Goal: Obtain resource: Download file/media

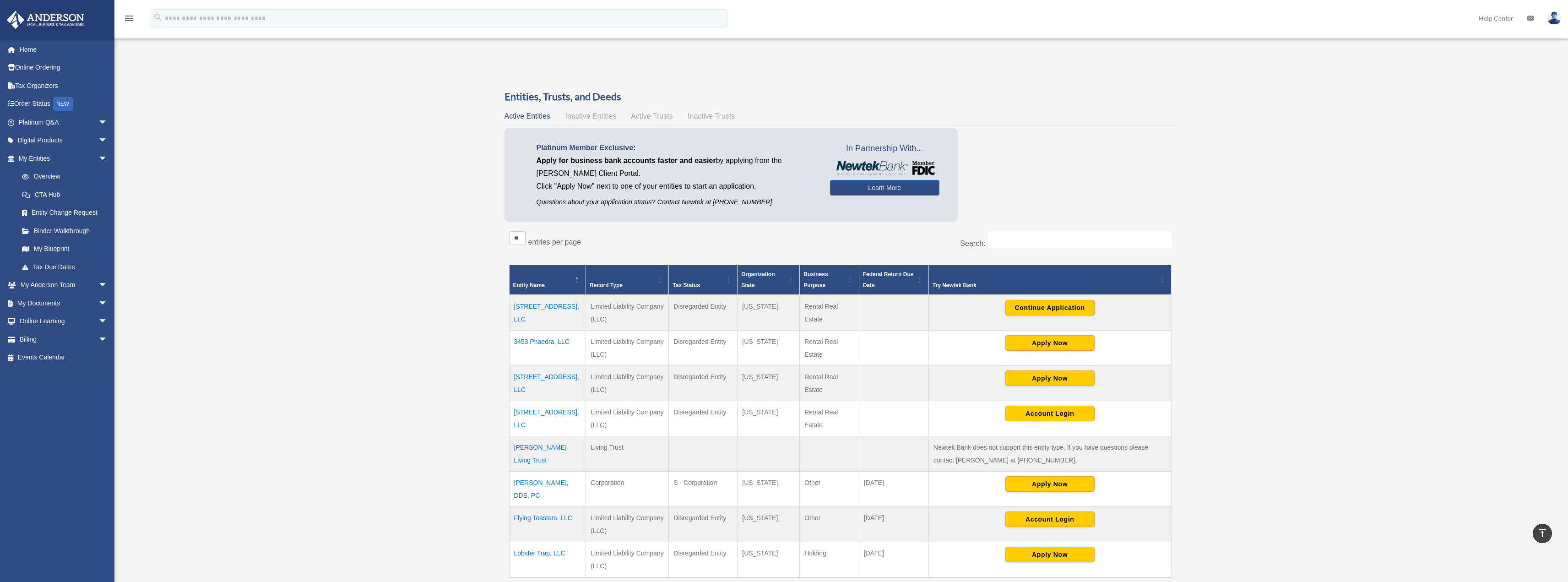
scroll to position [183, 0]
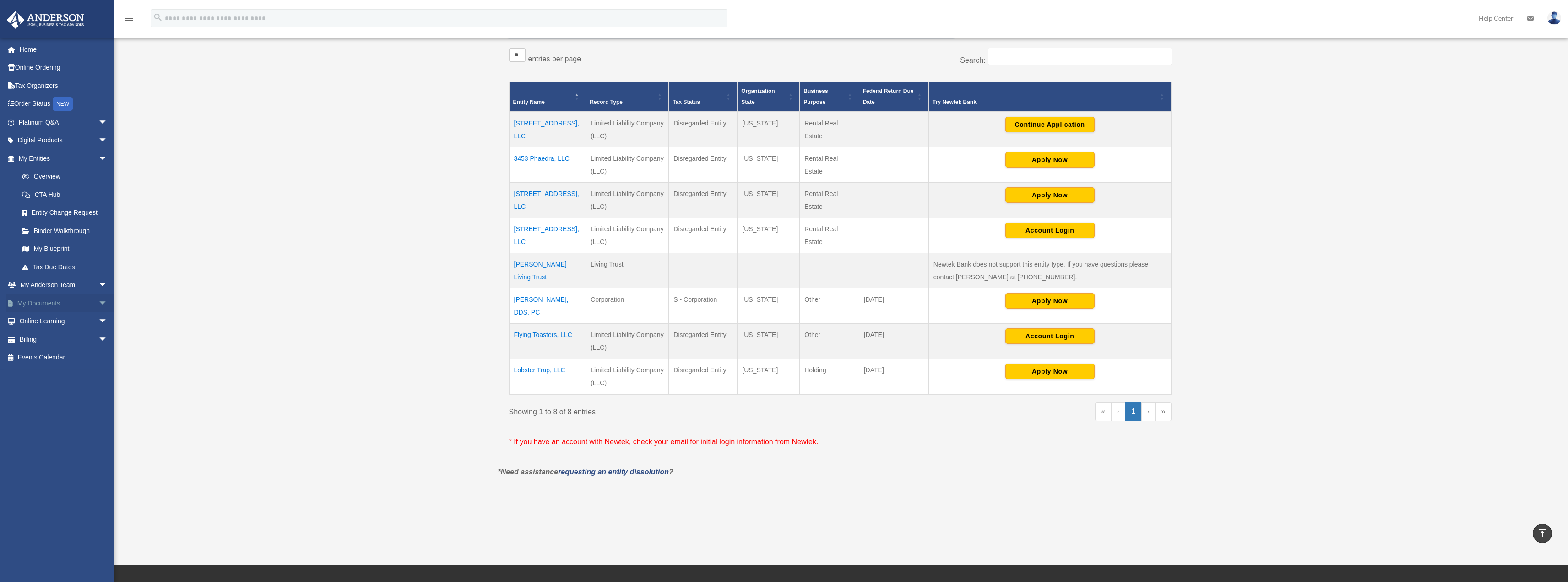
click at [99, 304] on span "arrow_drop_down" at bounding box center [108, 304] width 18 height 19
click at [48, 321] on link "Box" at bounding box center [67, 321] width 108 height 18
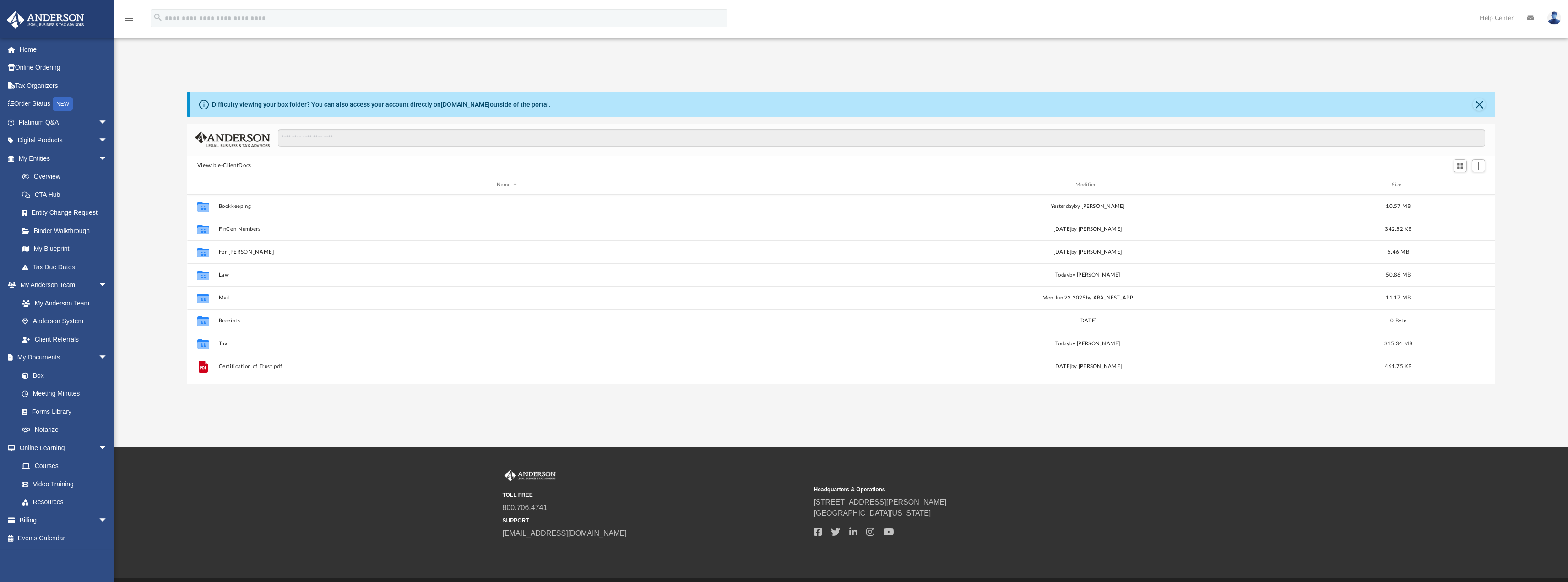
scroll to position [201, 1301]
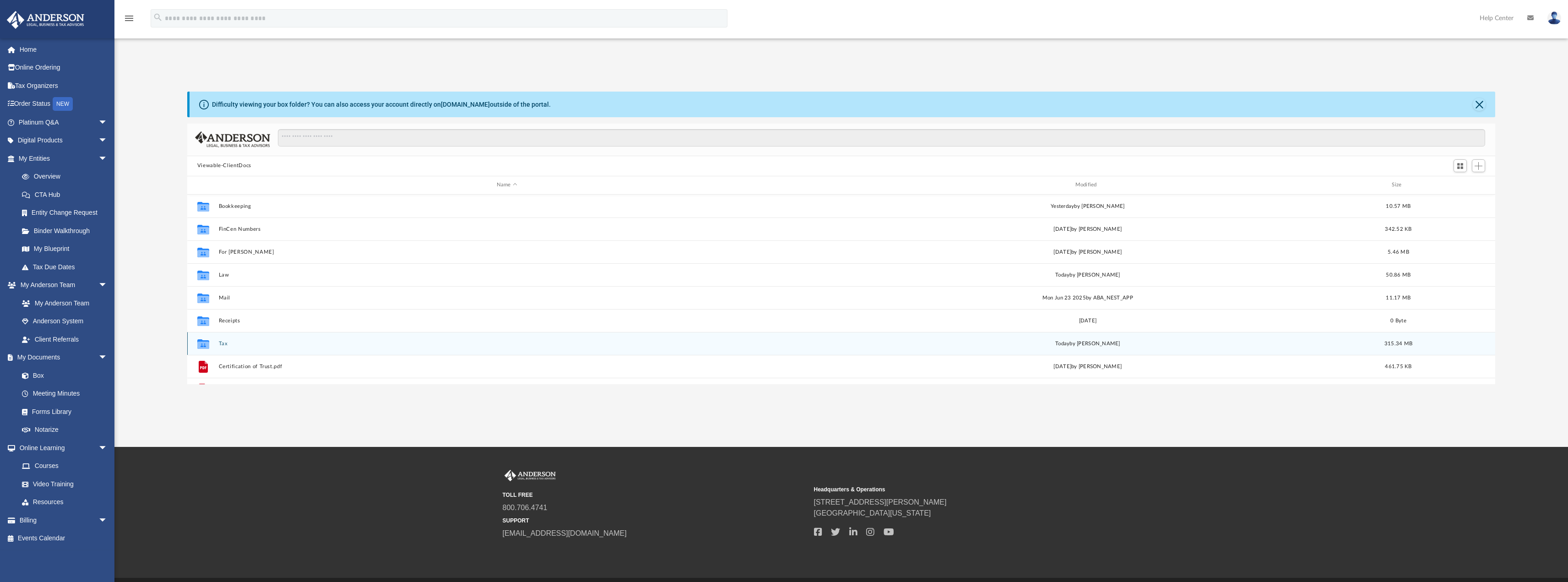
click at [223, 342] on button "Tax" at bounding box center [507, 343] width 577 height 6
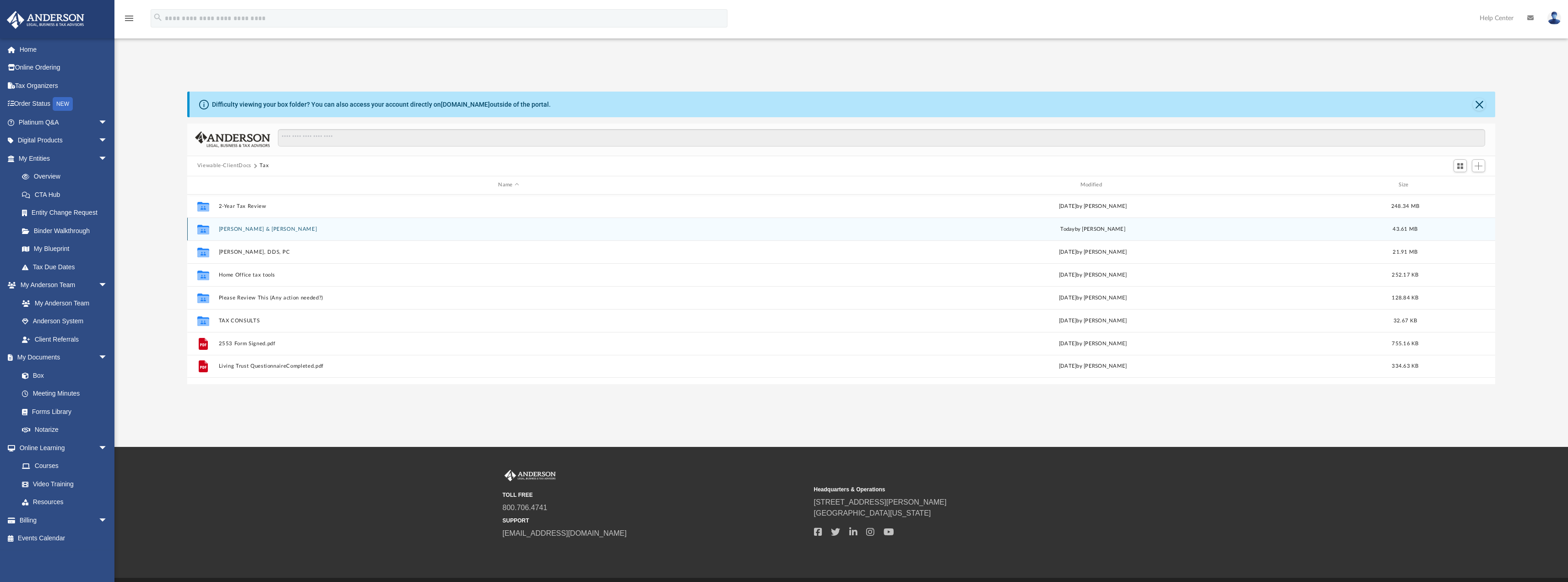
click at [253, 227] on button "[PERSON_NAME] & [PERSON_NAME]" at bounding box center [509, 228] width 580 height 6
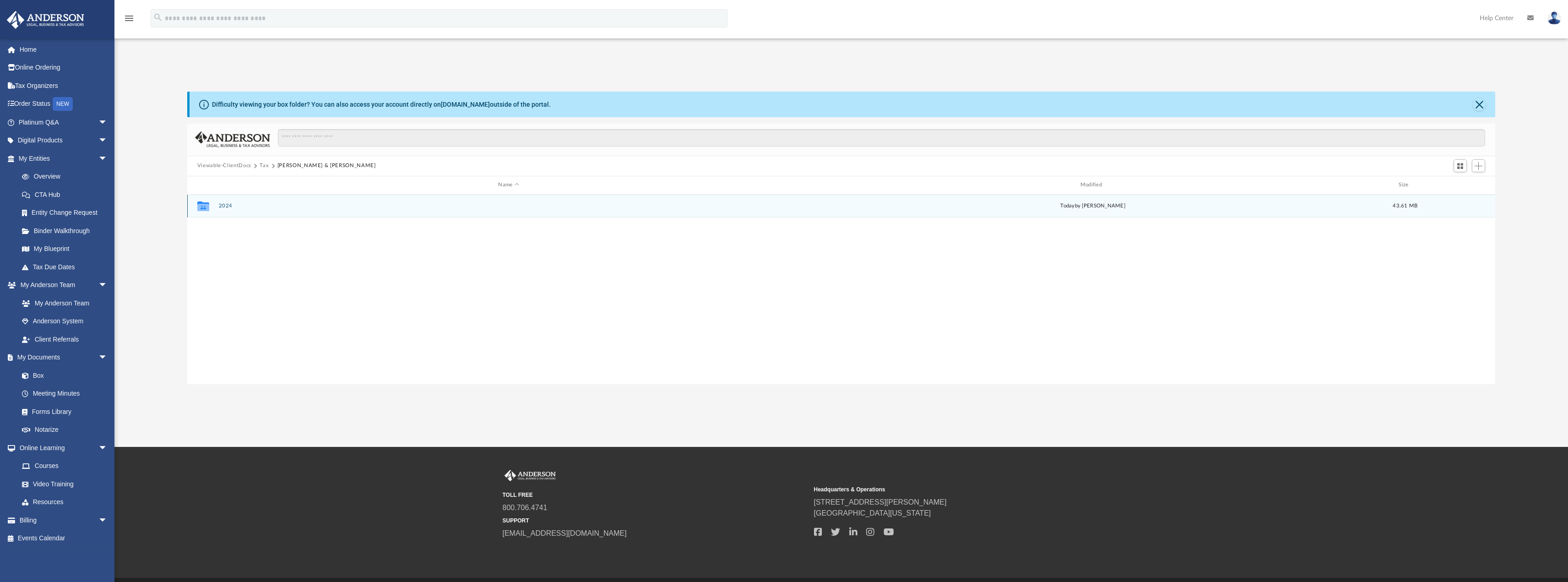
click at [218, 204] on div "Collaborated Folder 2024 [DATE] by [PERSON_NAME] 43.61 MB" at bounding box center [842, 206] width 1309 height 23
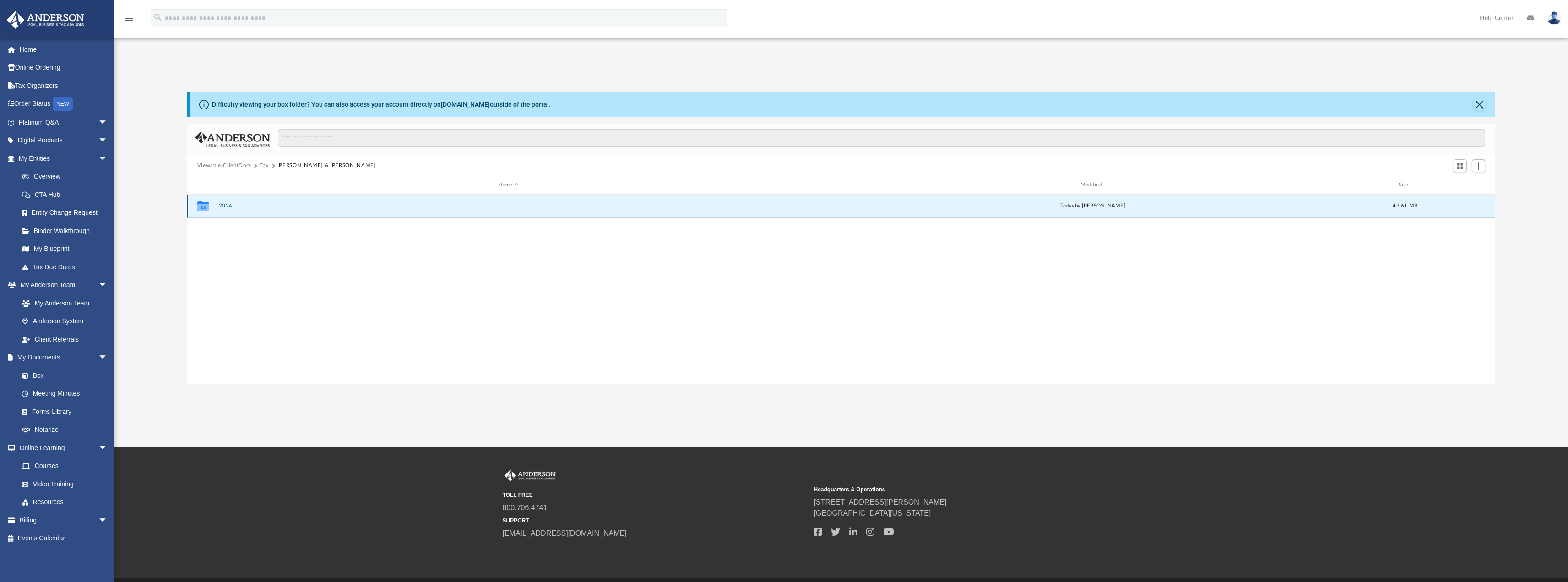
click at [224, 203] on button "2024" at bounding box center [509, 206] width 580 height 6
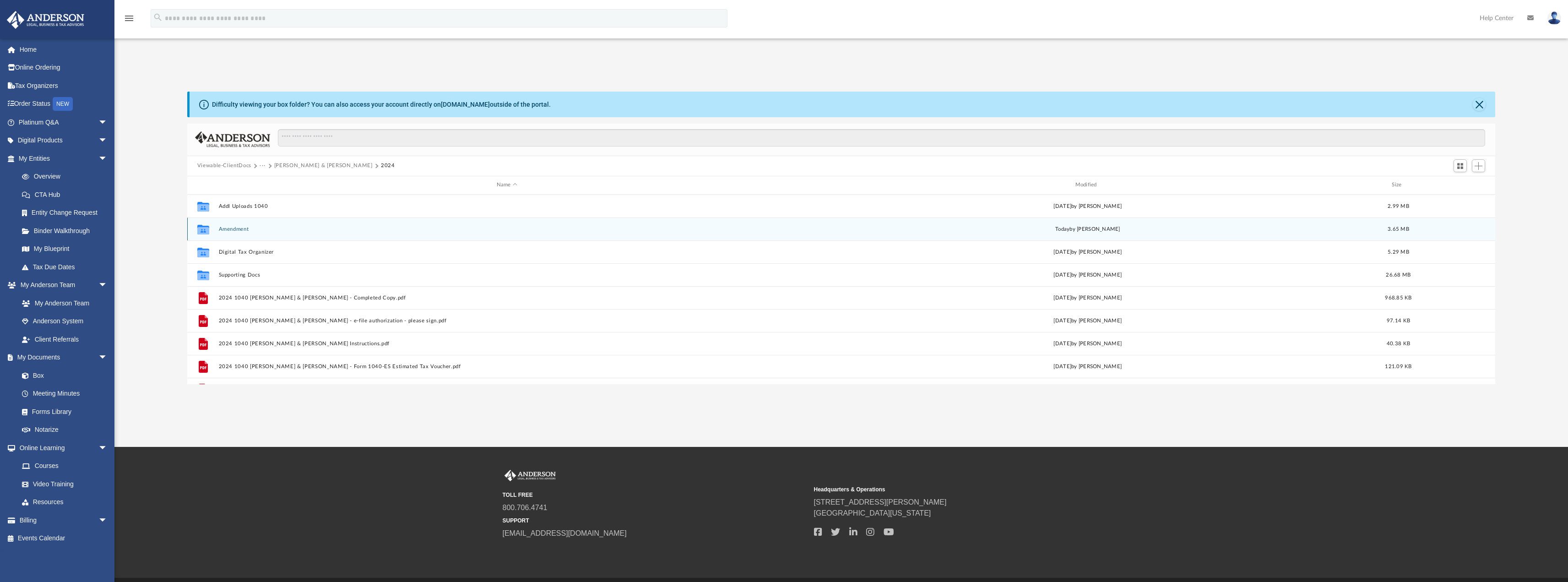
click at [236, 230] on button "Amendment" at bounding box center [507, 228] width 577 height 6
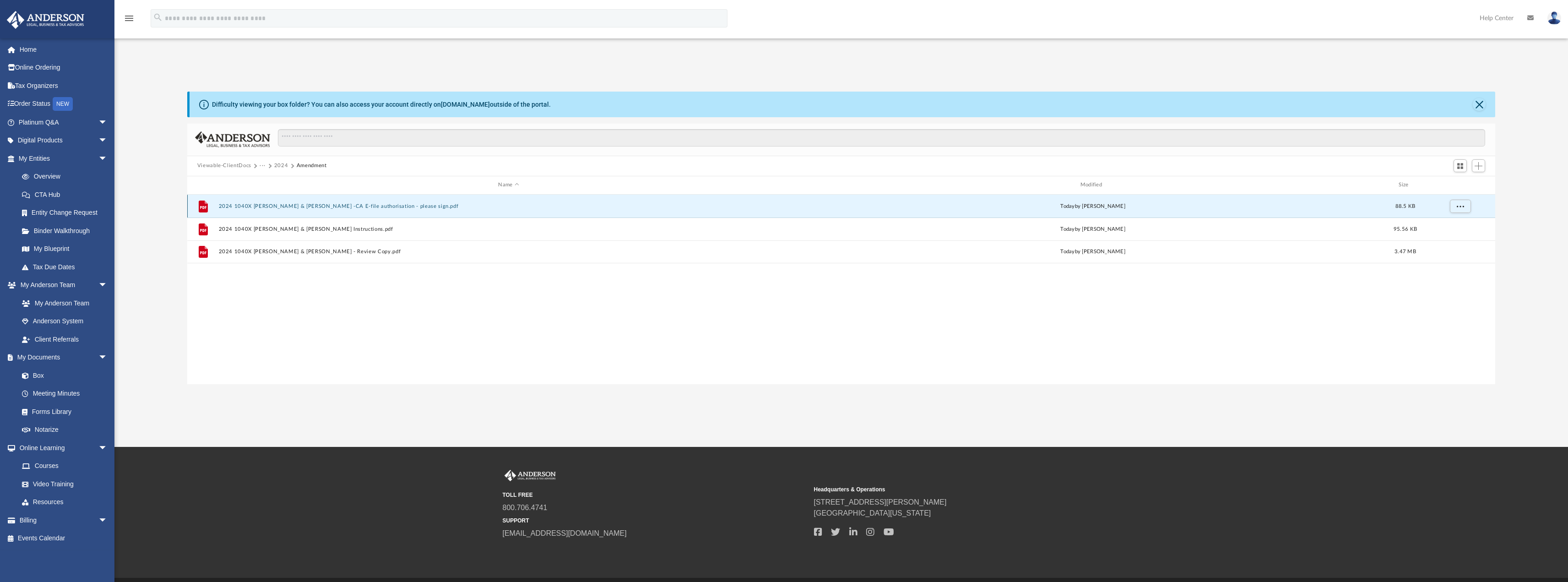
click at [280, 204] on button "2024 1040X [PERSON_NAME] & [PERSON_NAME] -CA E-file authorisation - please sign…" at bounding box center [509, 206] width 580 height 6
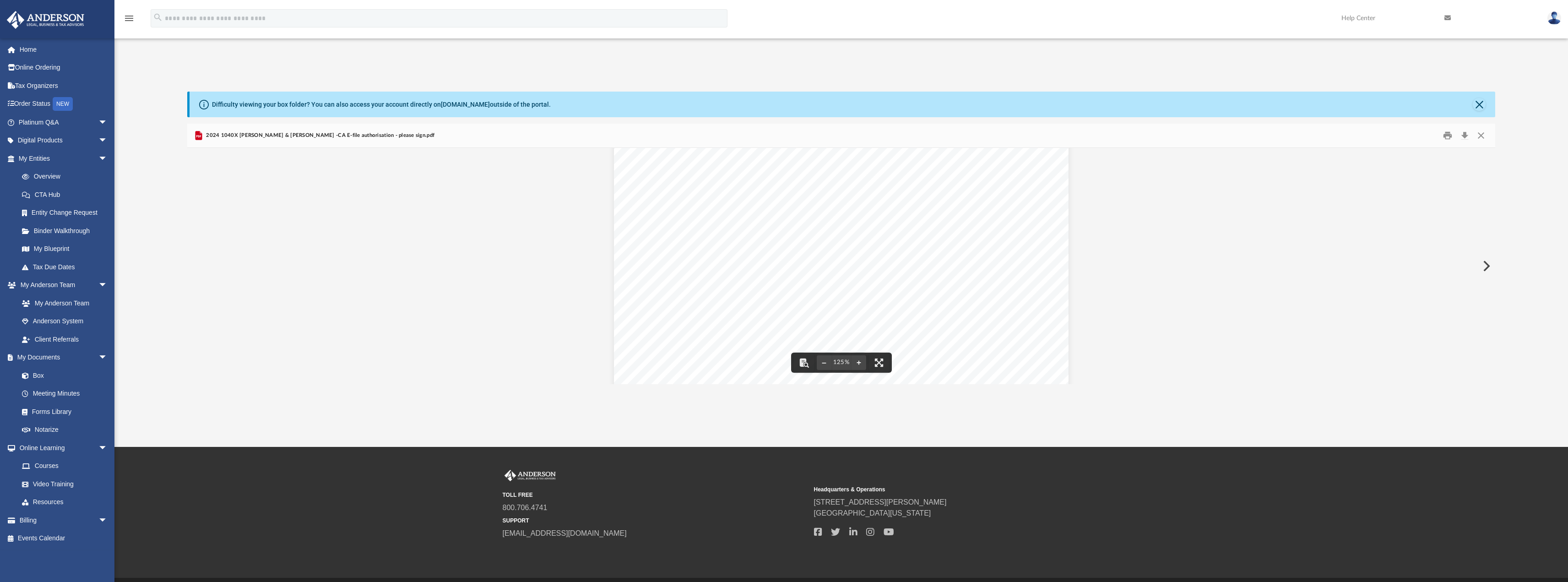
scroll to position [0, 0]
click at [1484, 135] on button "Close" at bounding box center [1481, 135] width 16 height 14
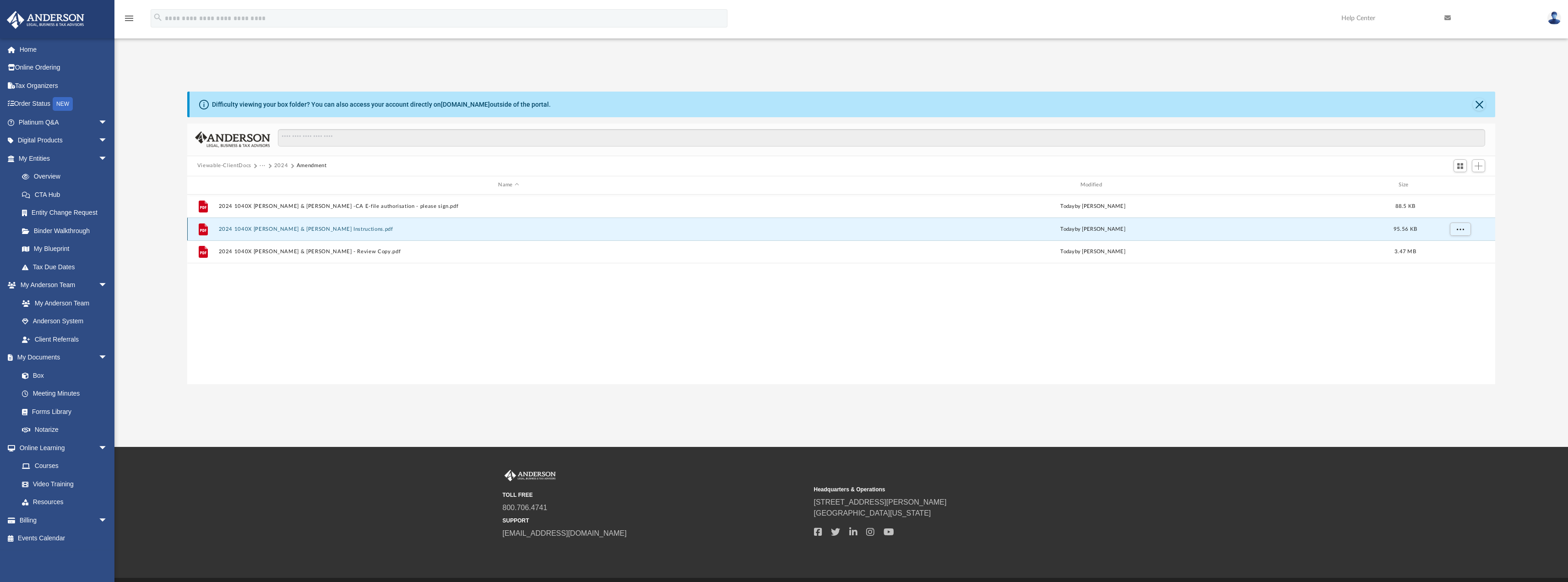
click at [342, 228] on button "2024 1040X [PERSON_NAME] & [PERSON_NAME] Instructions.pdf" at bounding box center [509, 228] width 580 height 6
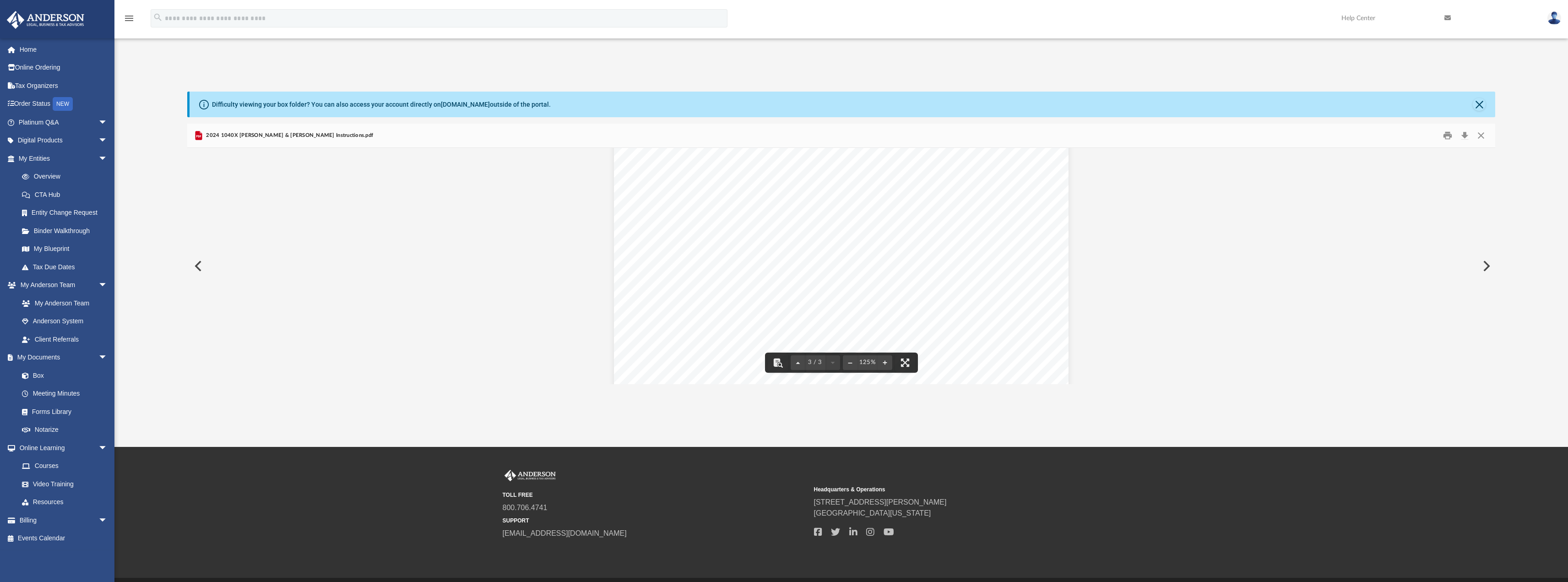
scroll to position [1731, 0]
click at [1481, 134] on button "Close" at bounding box center [1481, 135] width 16 height 14
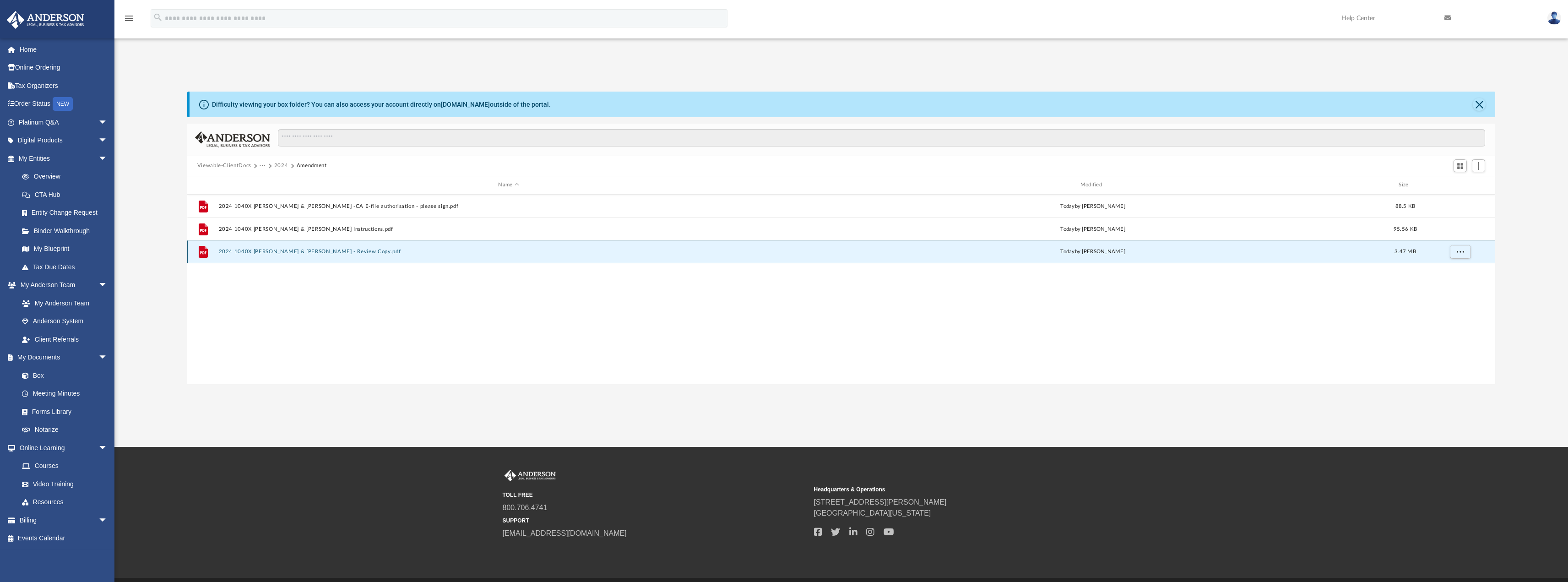
click at [333, 252] on button "2024 1040X [PERSON_NAME] & [PERSON_NAME] - Review Copy.pdf" at bounding box center [509, 251] width 580 height 6
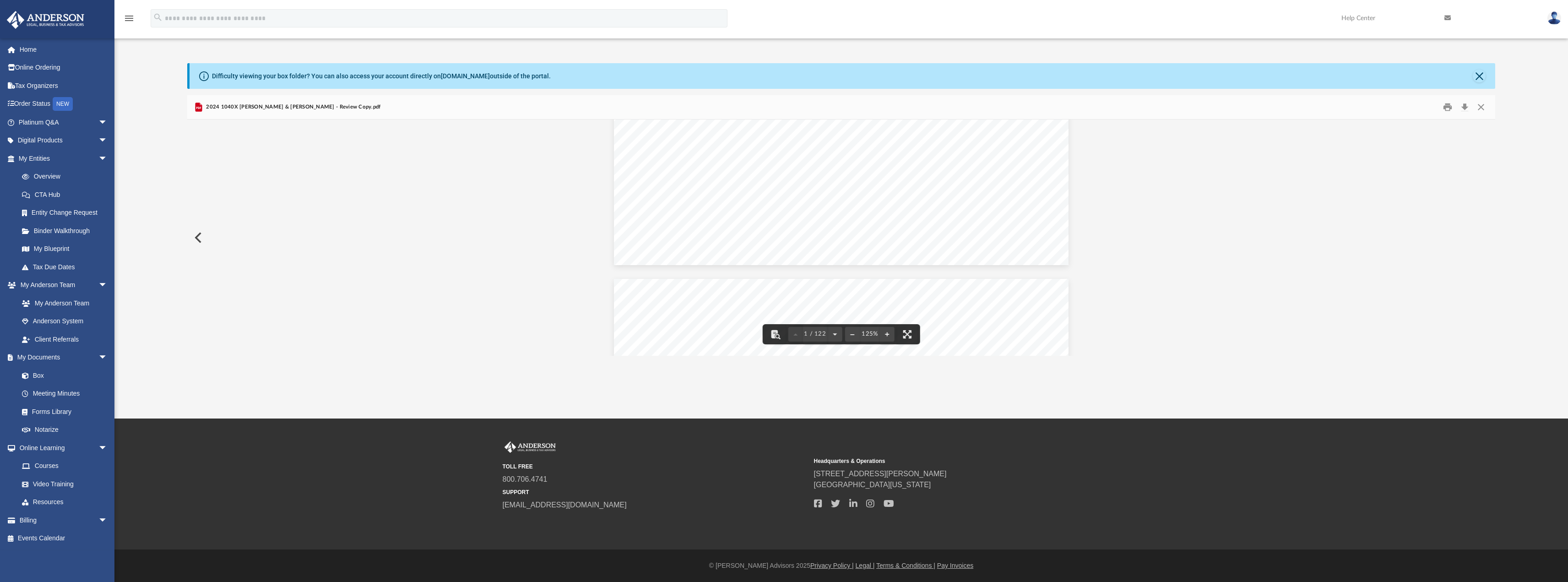
scroll to position [732, 0]
drag, startPoint x: 912, startPoint y: 332, endPoint x: 909, endPoint y: 384, distance: 52.1
click at [910, 332] on button "File preview" at bounding box center [908, 334] width 20 height 20
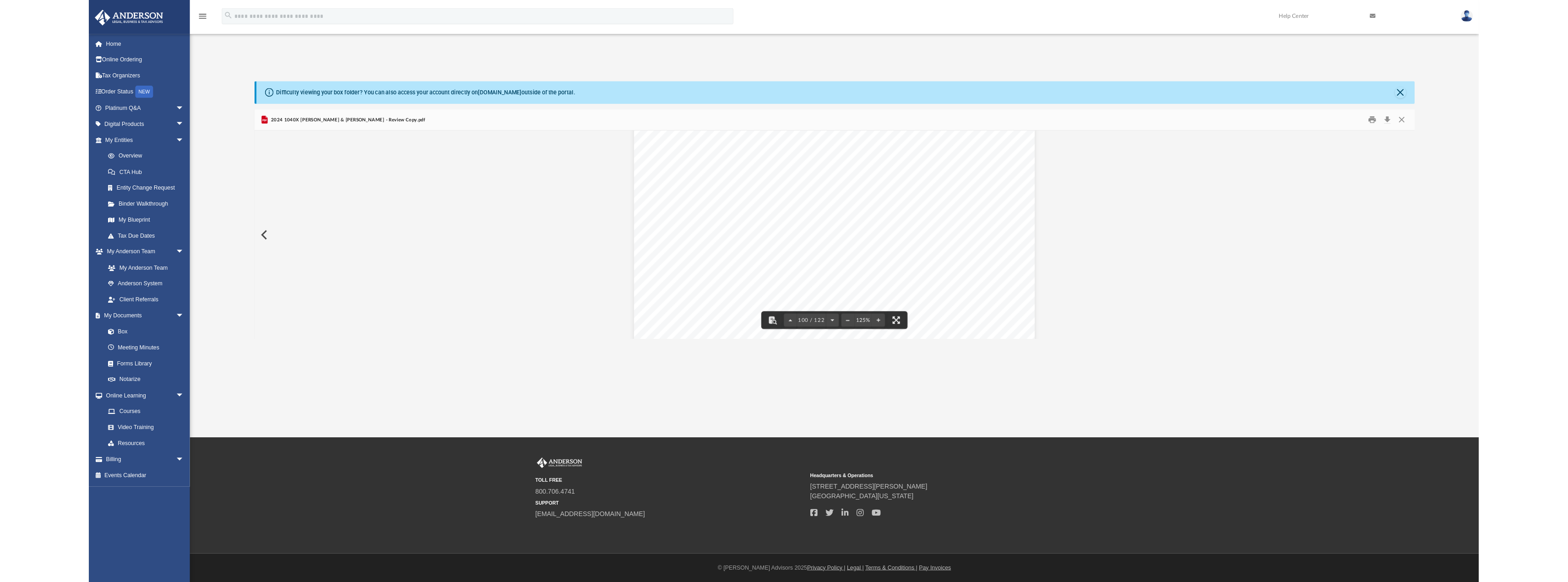
scroll to position [201, 1301]
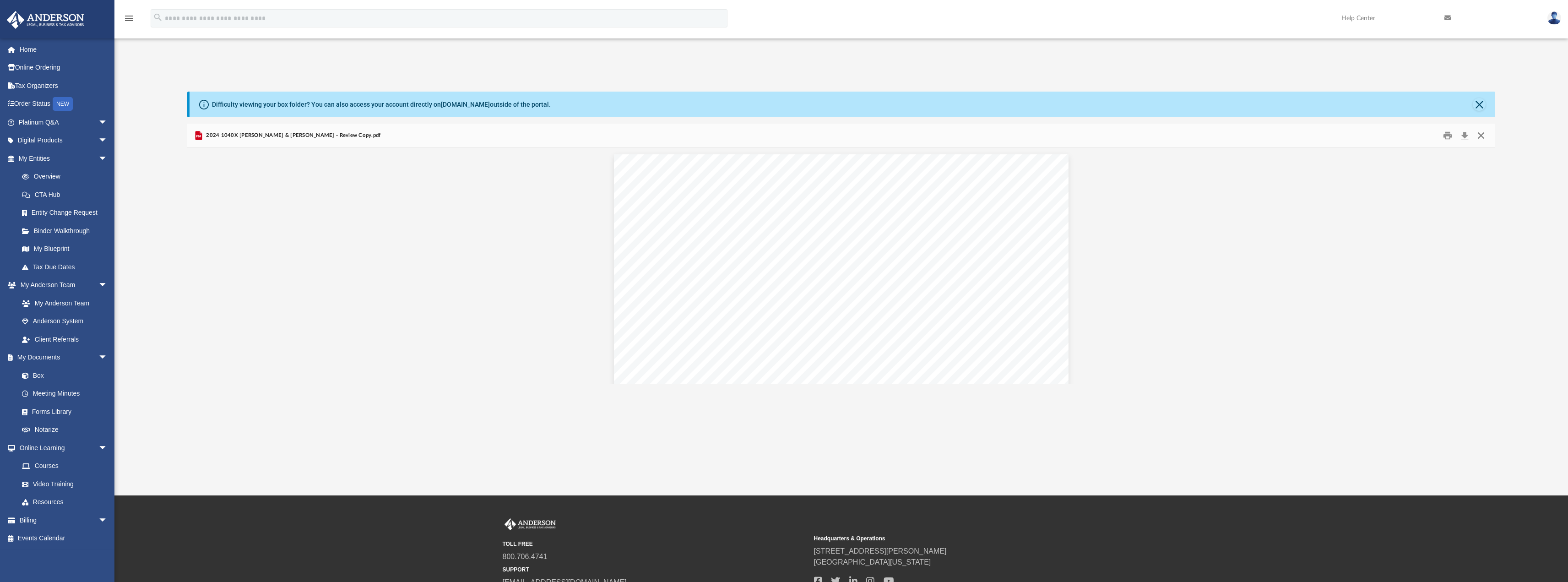
click at [1479, 132] on button "Close" at bounding box center [1481, 135] width 16 height 14
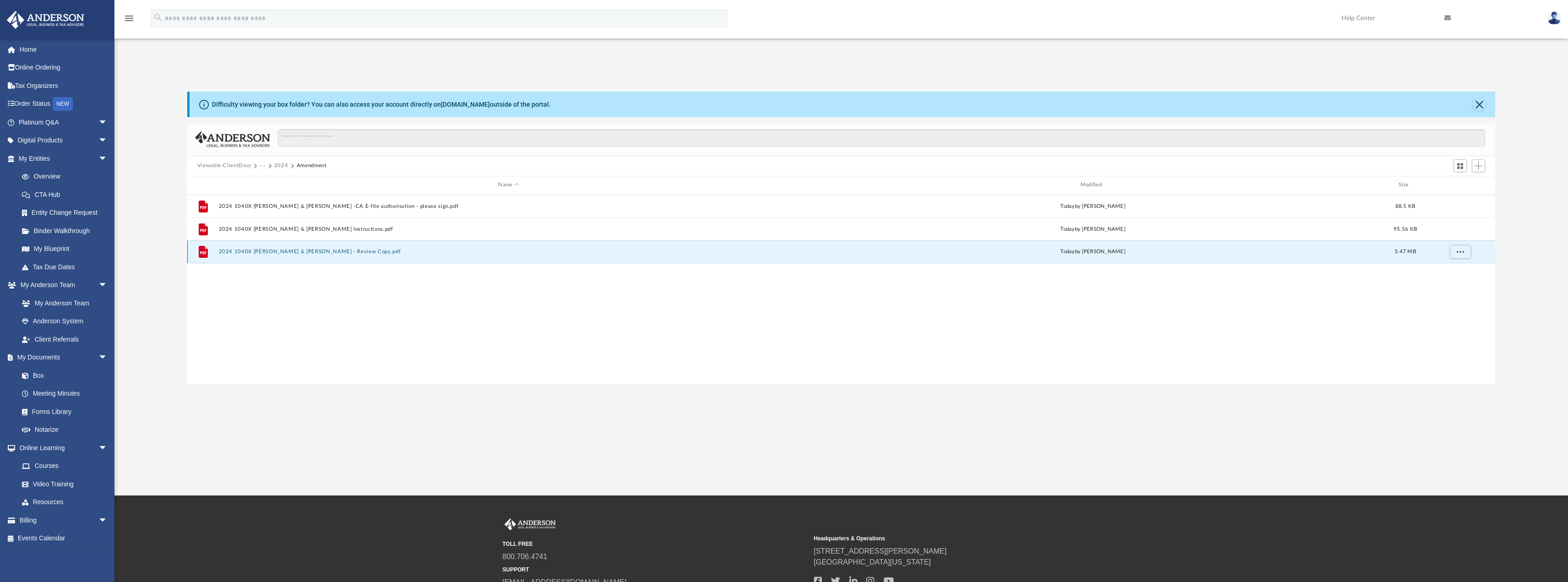
click at [289, 252] on button "2024 1040X [PERSON_NAME] & [PERSON_NAME] - Review Copy.pdf" at bounding box center [509, 251] width 580 height 6
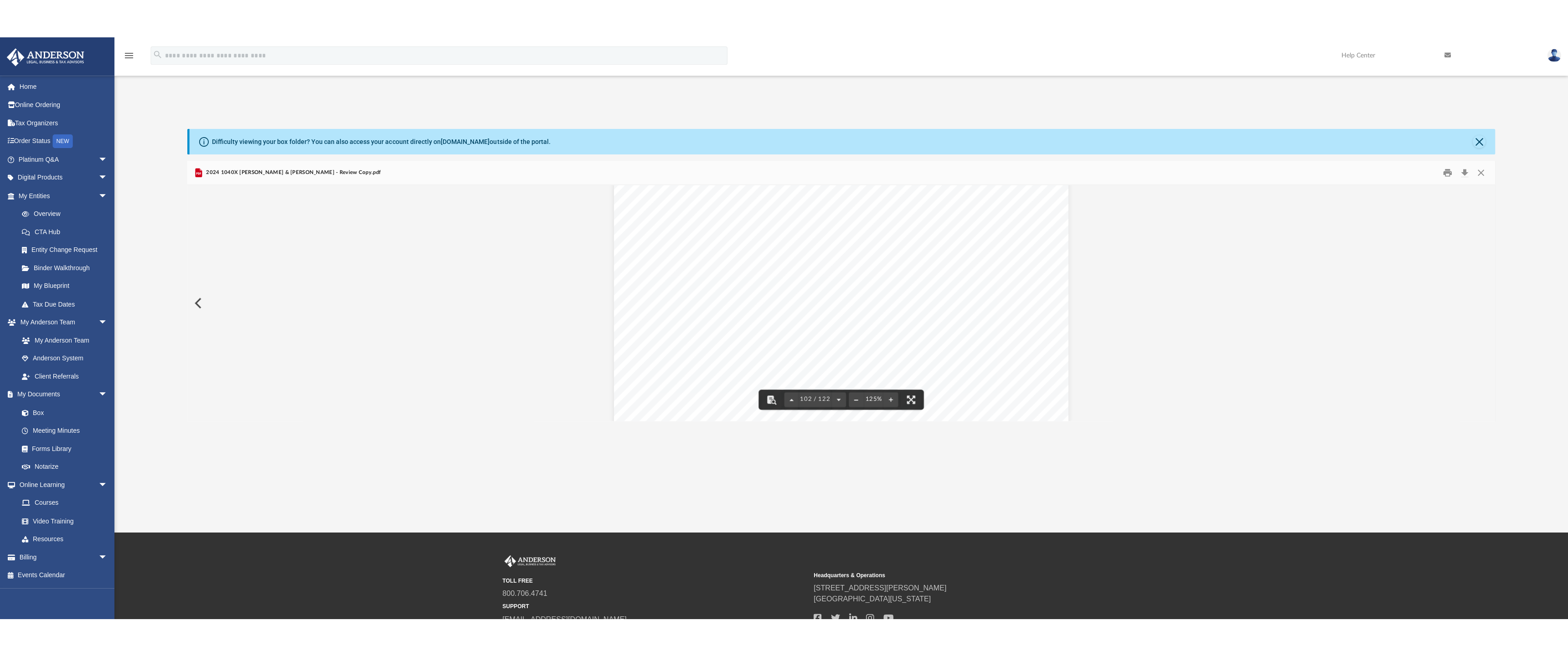
scroll to position [66333, 0]
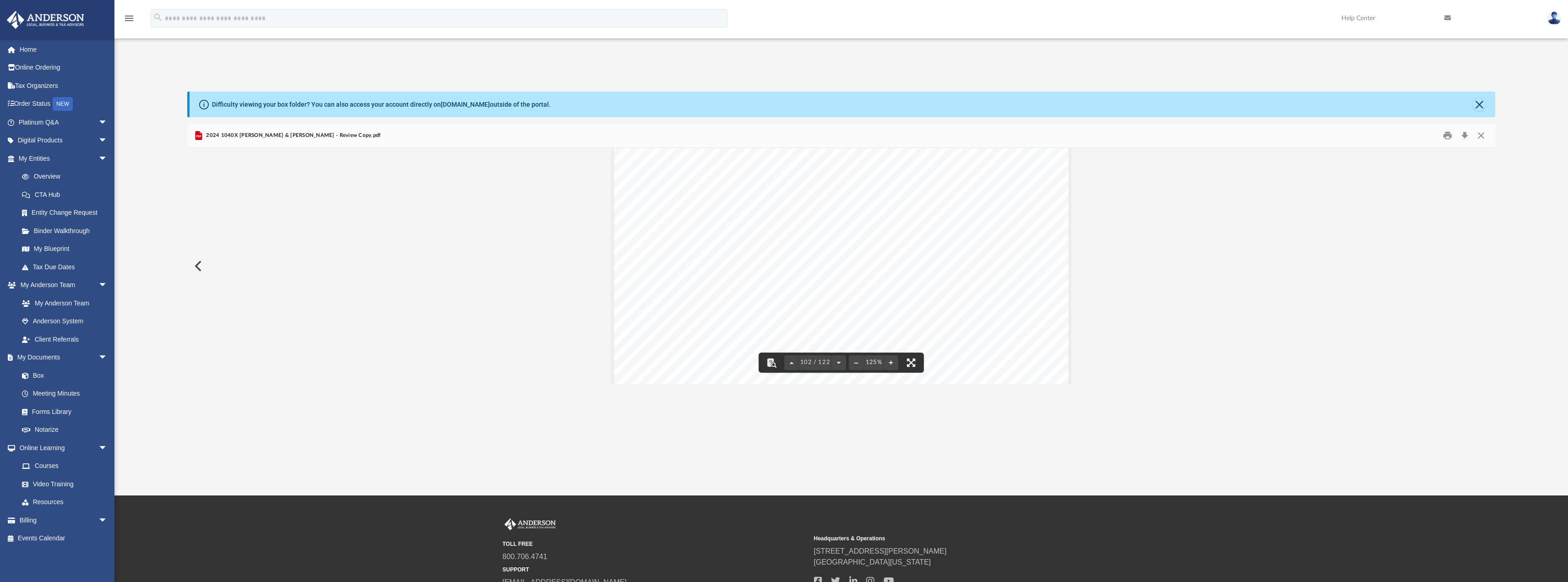
click at [914, 366] on button "File preview" at bounding box center [911, 363] width 20 height 20
